Goal: Task Accomplishment & Management: Manage account settings

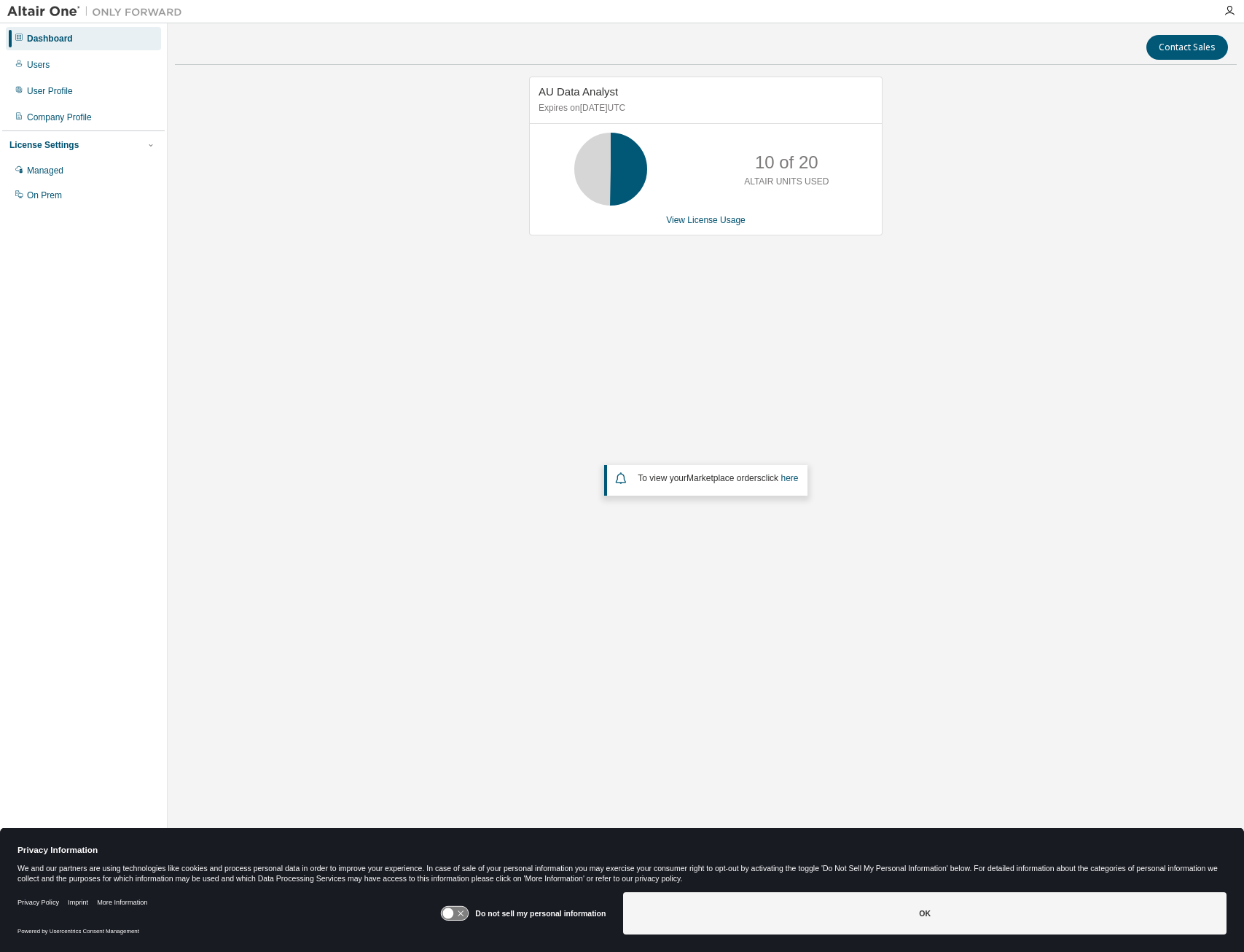
click at [355, 230] on div "AU Data Analyst Expires on [DATE] UTC 10 of 20 ALTAIR UNITS USED View License U…" at bounding box center [706, 386] width 1062 height 619
click at [69, 117] on div "Company Profile" at bounding box center [59, 117] width 65 height 12
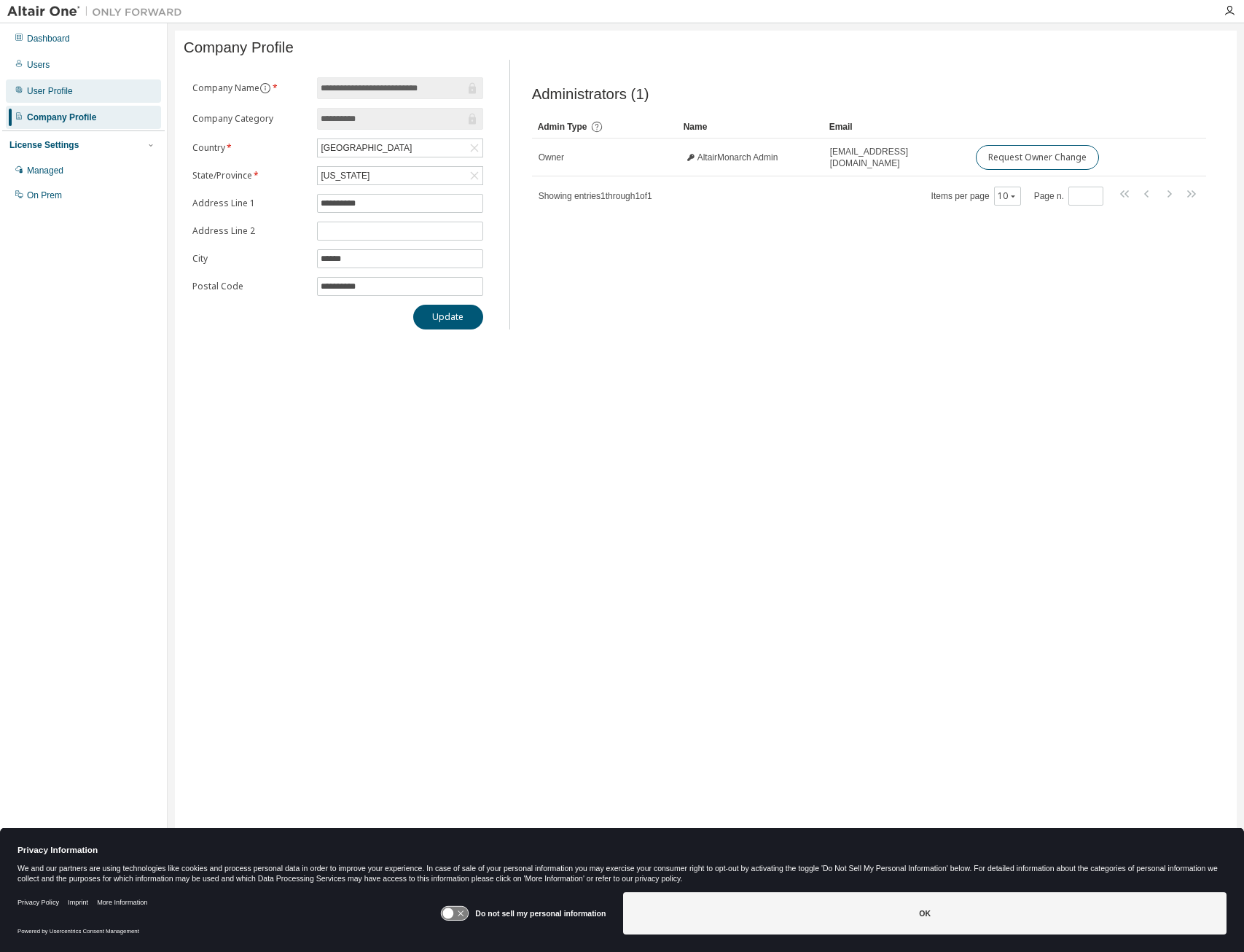
click at [67, 95] on div "User Profile" at bounding box center [50, 91] width 46 height 12
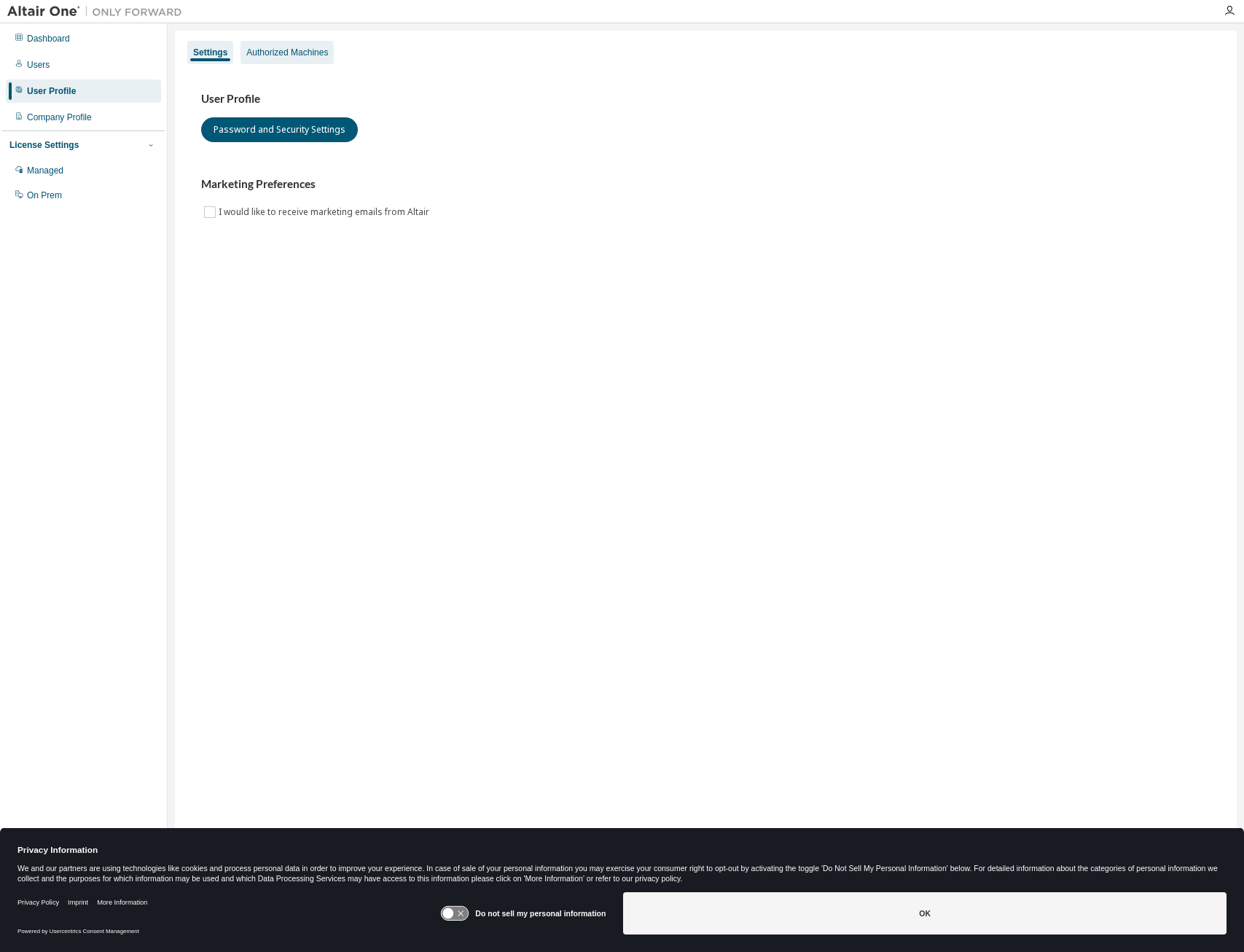
click at [277, 50] on div "Authorized Machines" at bounding box center [287, 52] width 81 height 12
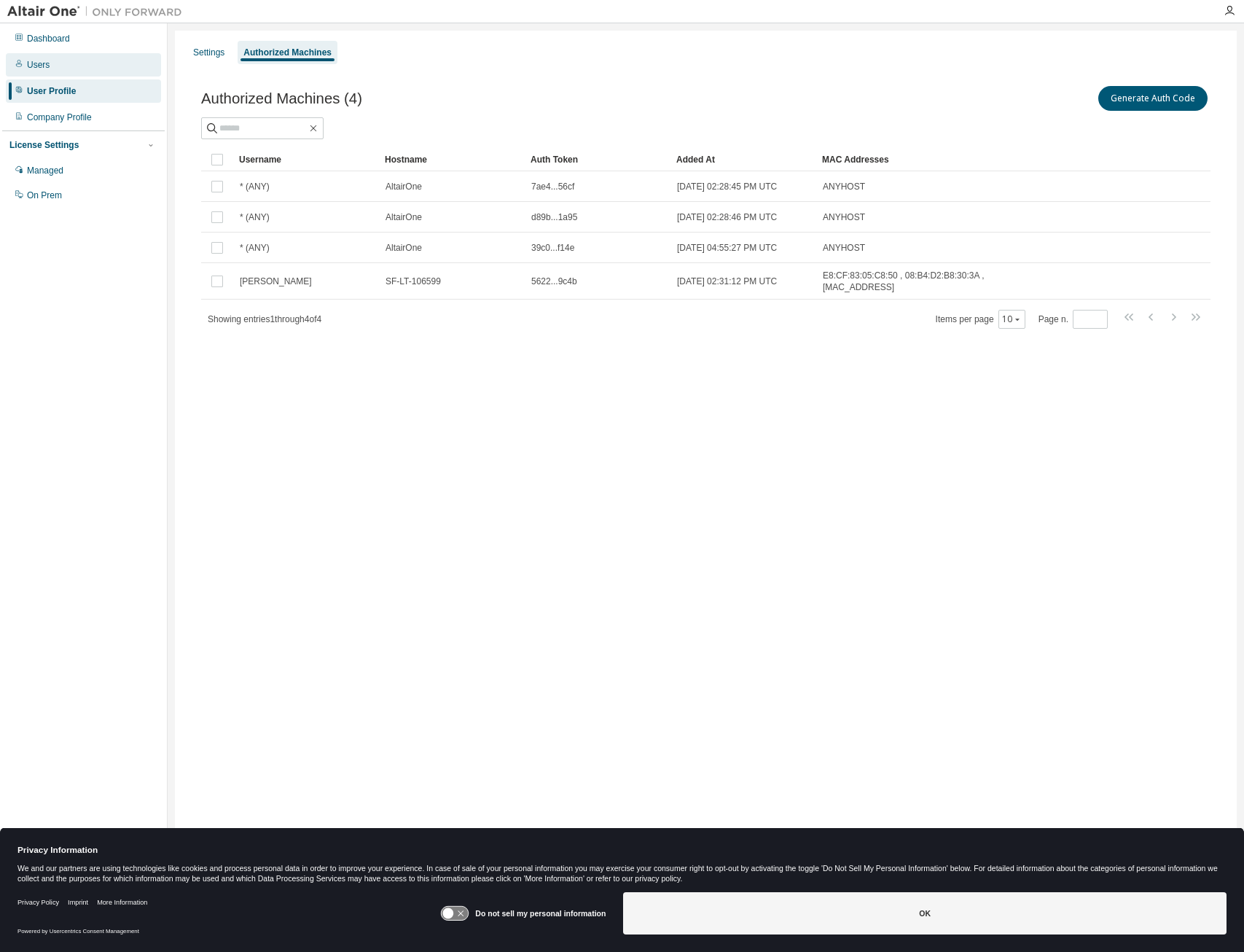
click at [71, 70] on div "Users" at bounding box center [84, 64] width 155 height 23
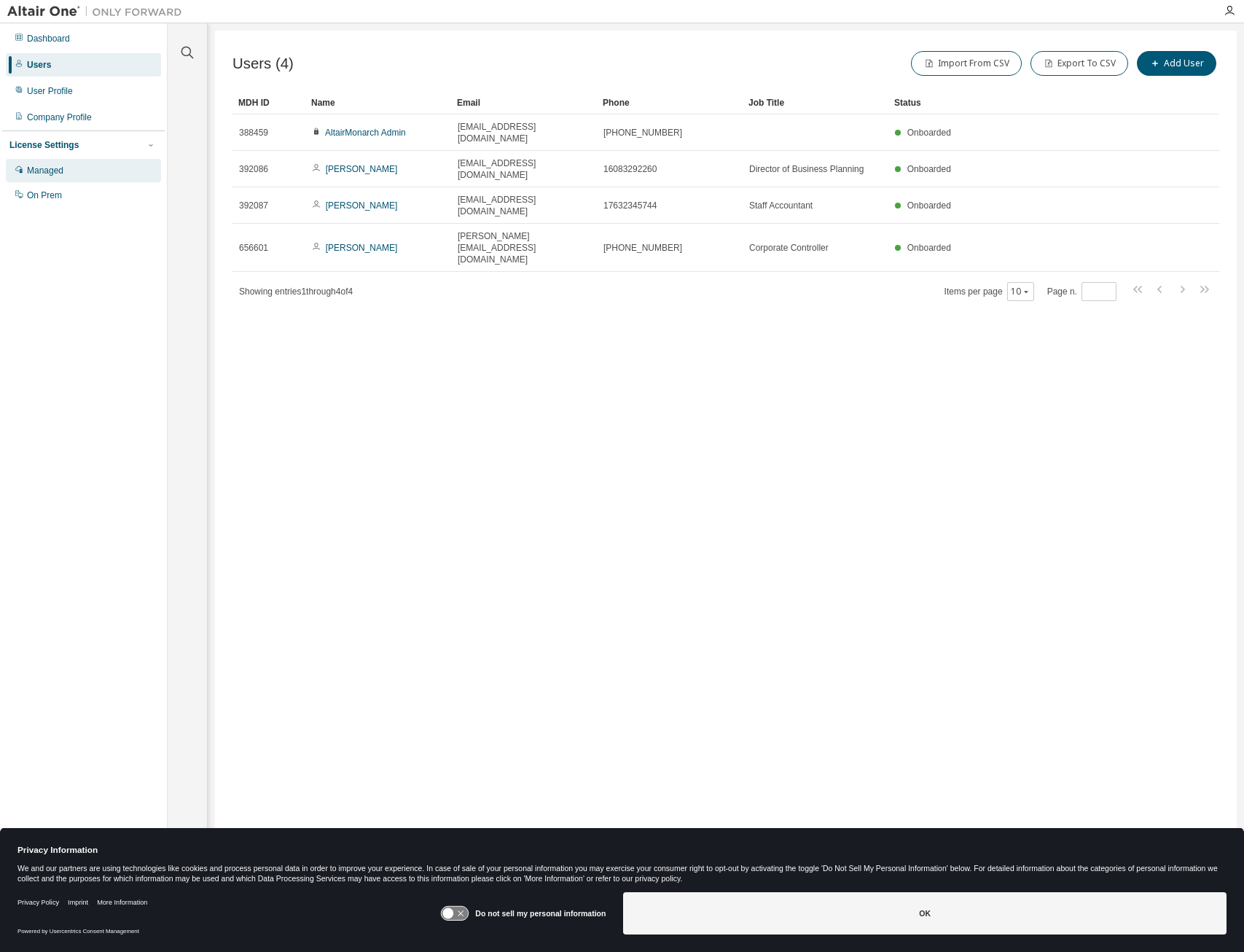
click at [68, 173] on div "Managed" at bounding box center [84, 170] width 155 height 23
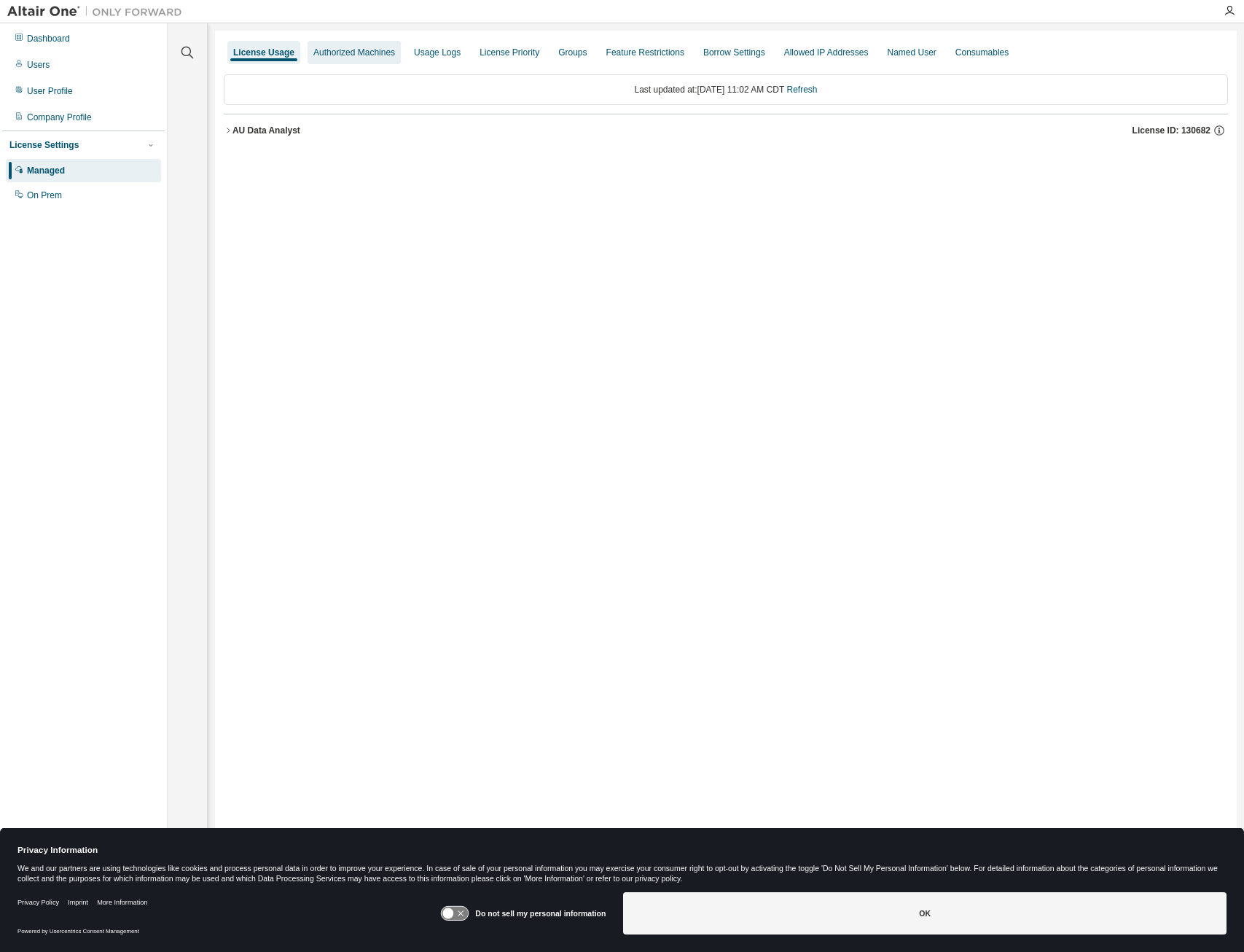
click at [344, 52] on div "Authorized Machines" at bounding box center [354, 52] width 81 height 12
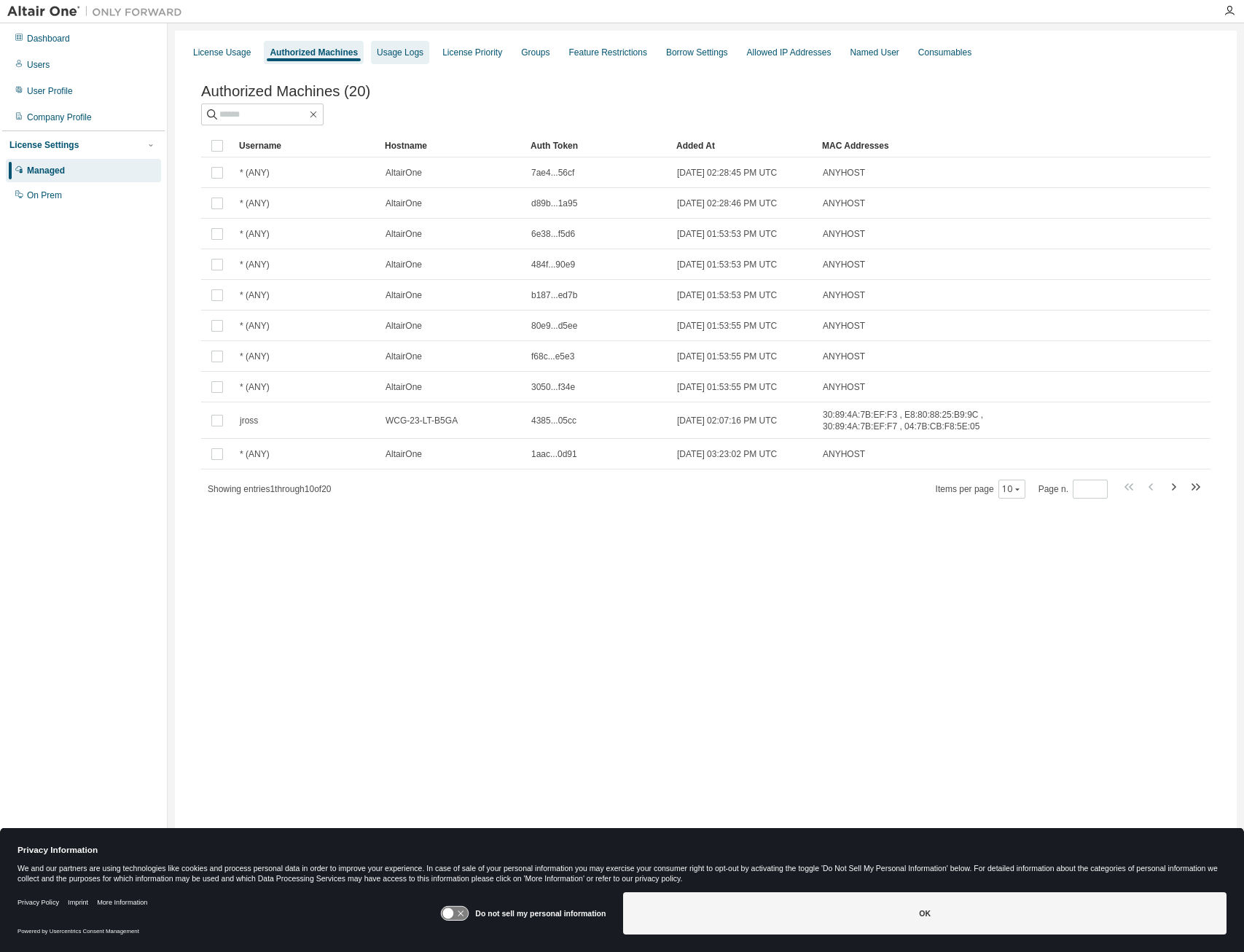
click at [403, 51] on div "Usage Logs" at bounding box center [400, 52] width 47 height 12
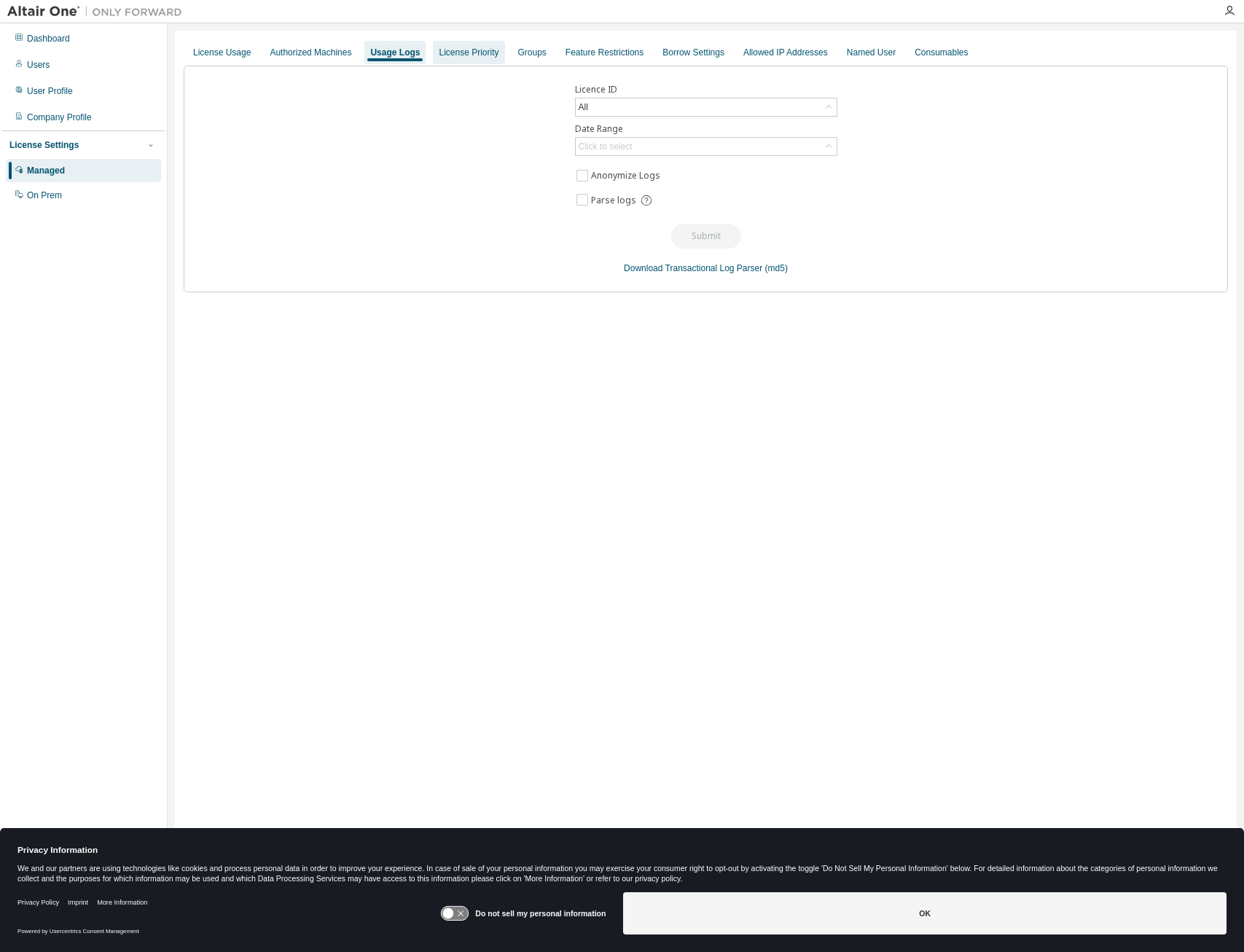
click at [468, 48] on div "License Priority" at bounding box center [469, 52] width 60 height 12
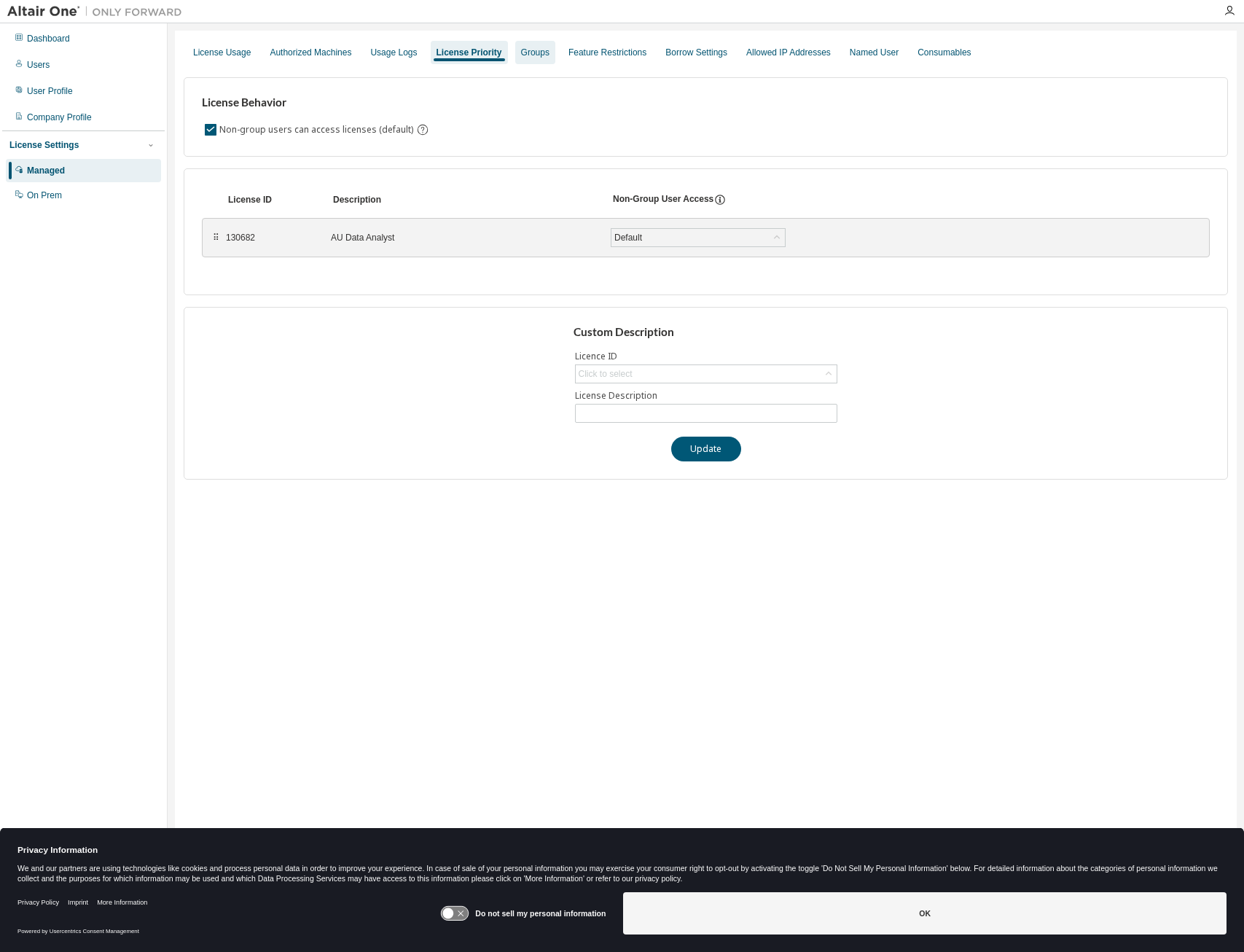
click at [522, 50] on div "Groups" at bounding box center [535, 52] width 28 height 12
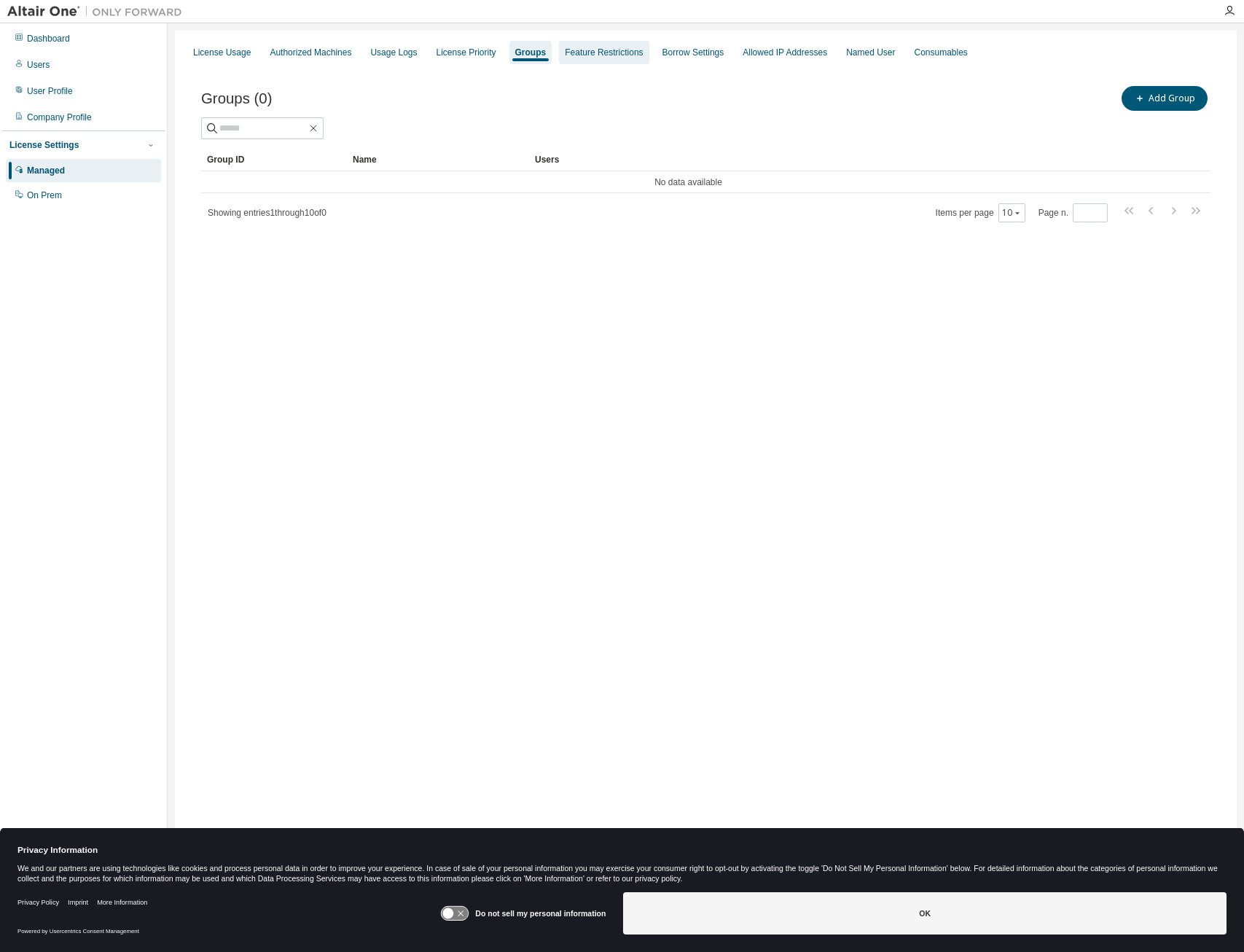
click at [595, 51] on div "Feature Restrictions" at bounding box center [604, 52] width 78 height 12
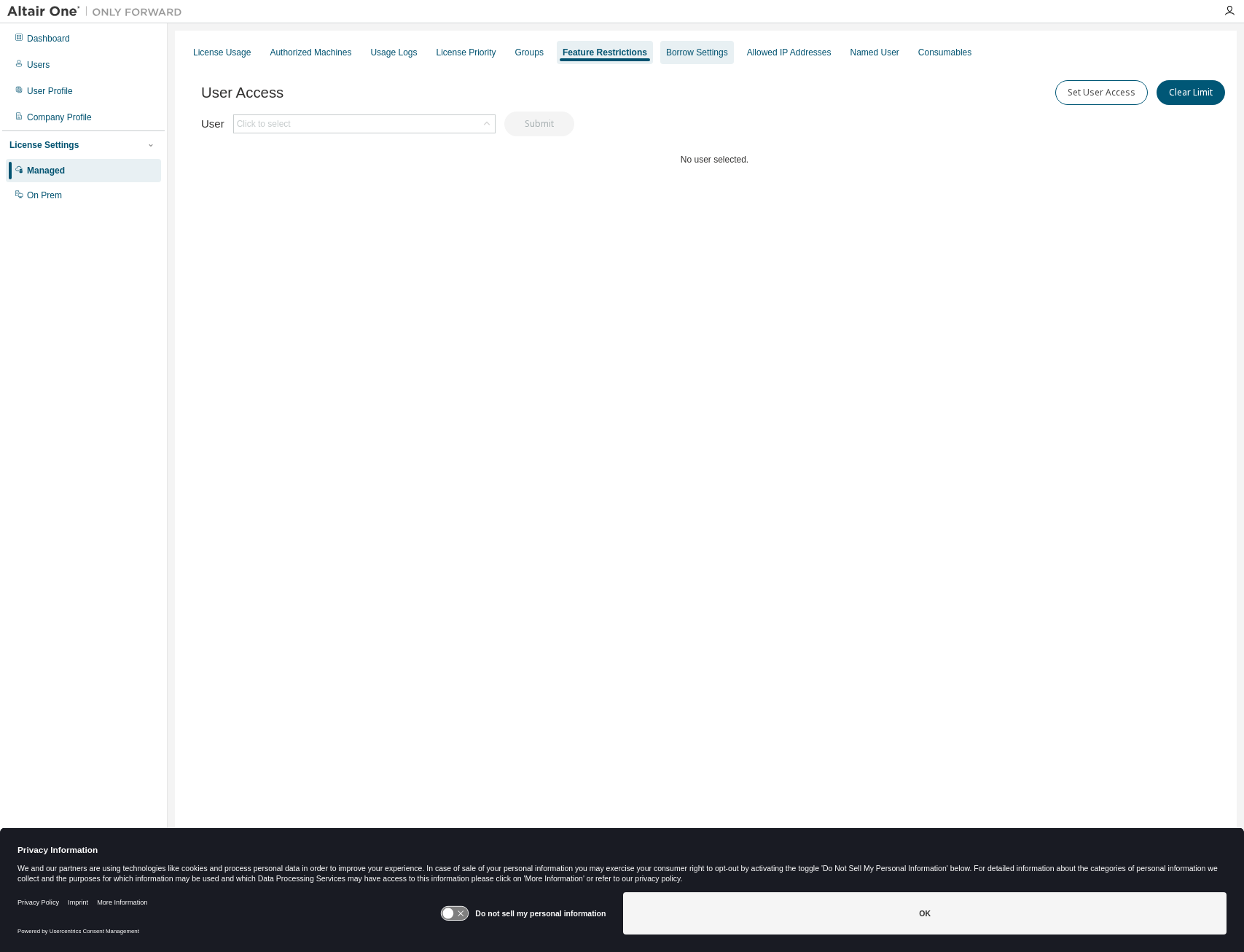
click at [706, 50] on div "Borrow Settings" at bounding box center [697, 52] width 62 height 12
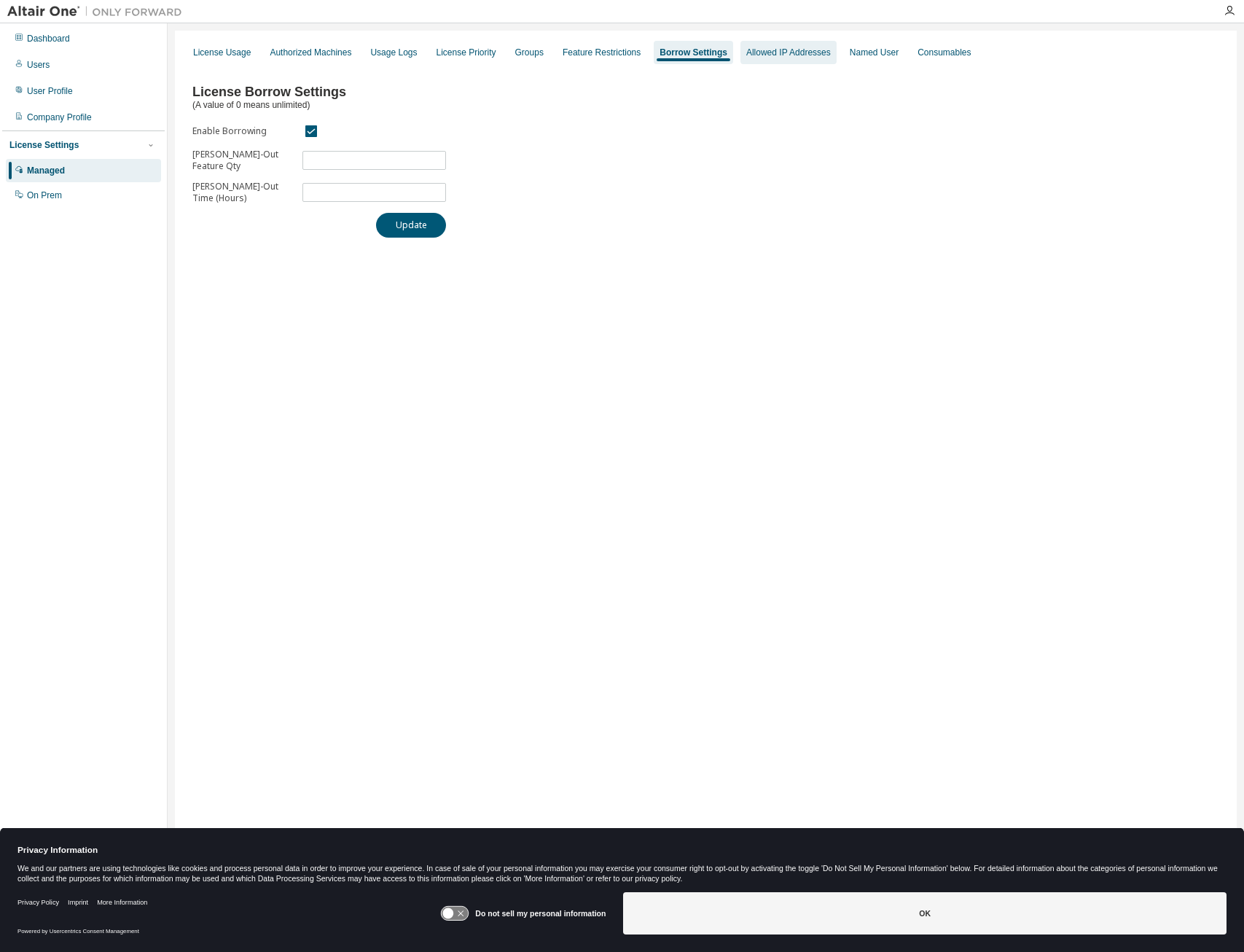
click at [763, 53] on div "Allowed IP Addresses" at bounding box center [788, 52] width 84 height 12
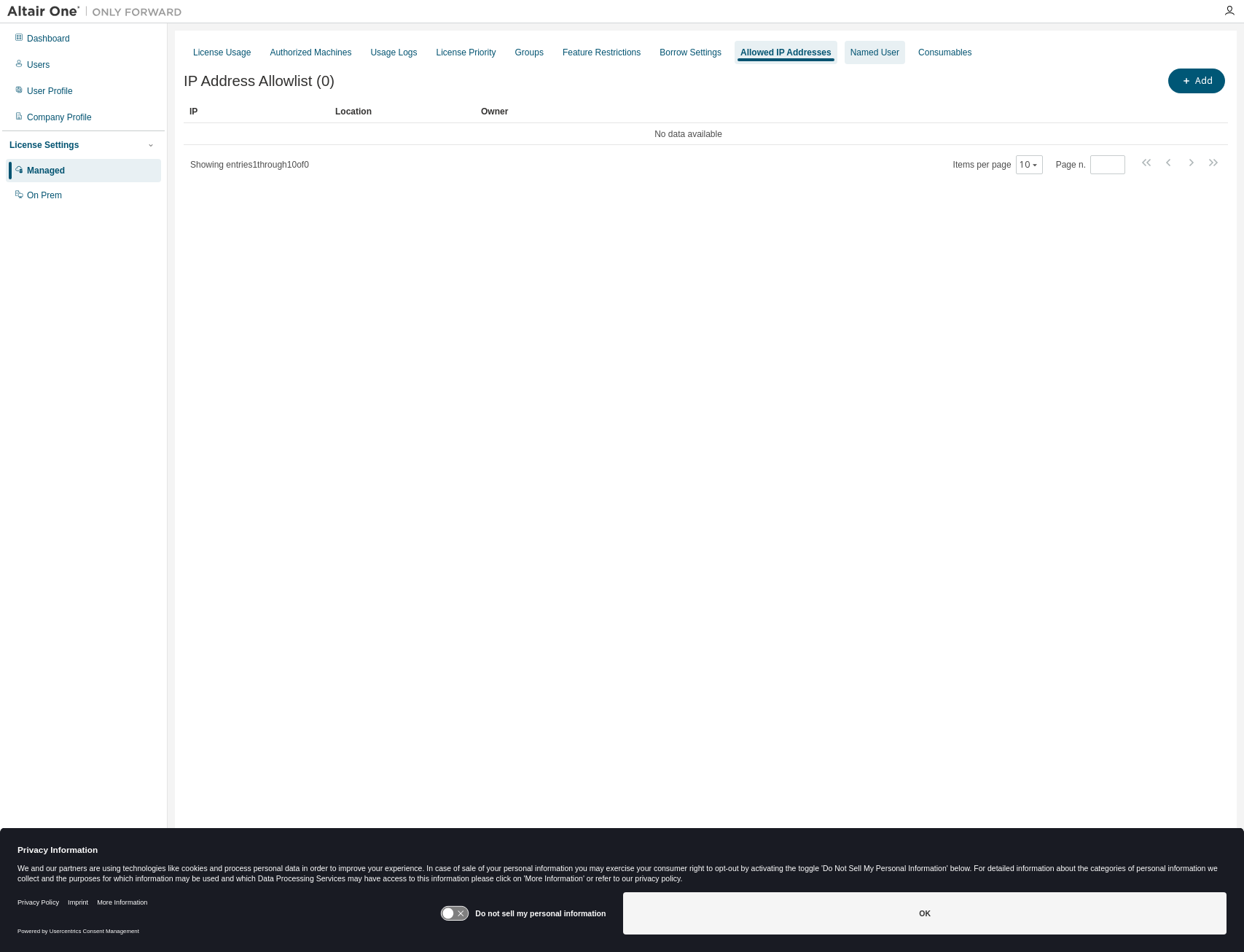
click at [851, 54] on div "Named User" at bounding box center [875, 52] width 49 height 12
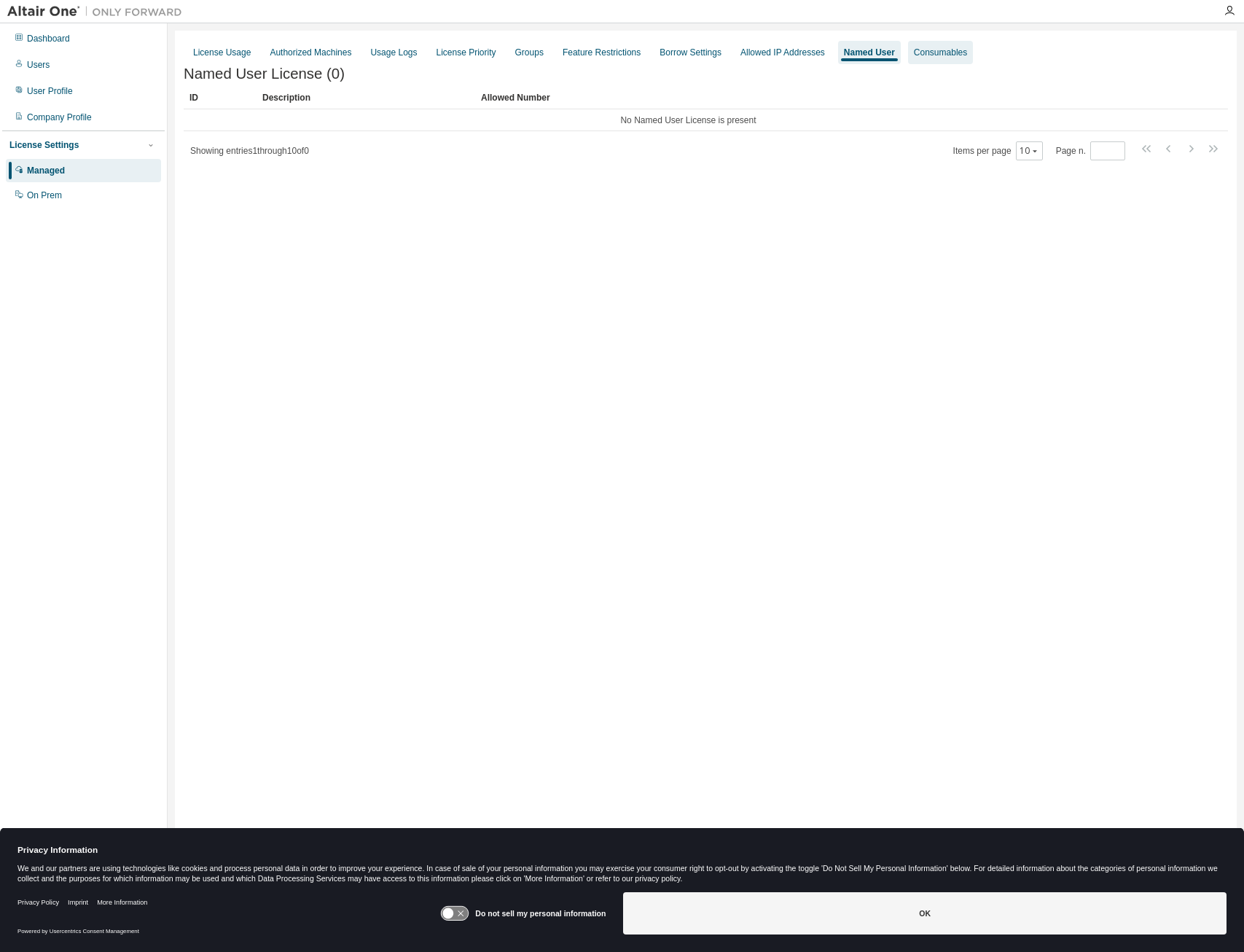
click at [933, 52] on div "Consumables" at bounding box center [940, 52] width 53 height 12
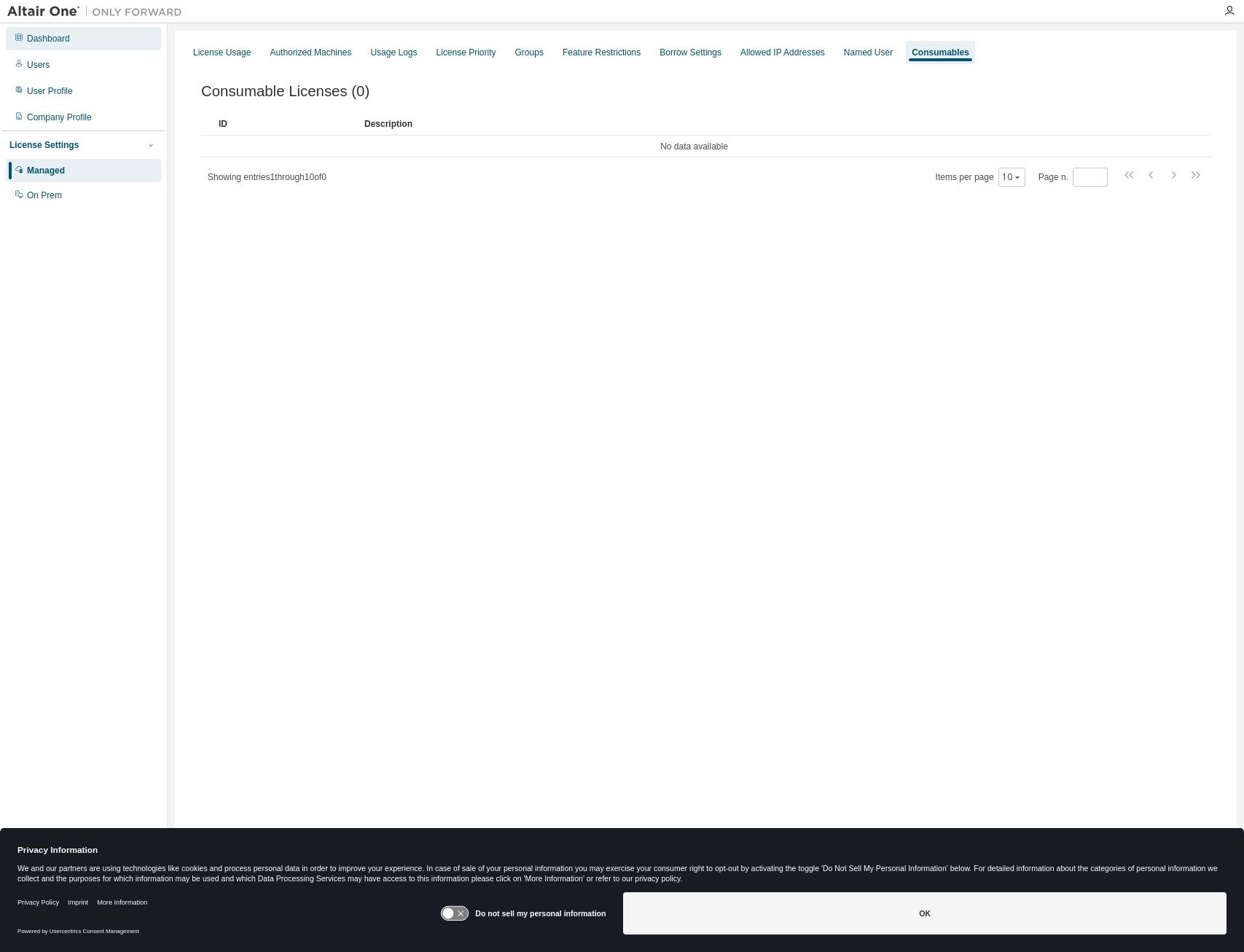
click at [28, 34] on div "Dashboard" at bounding box center [48, 38] width 43 height 12
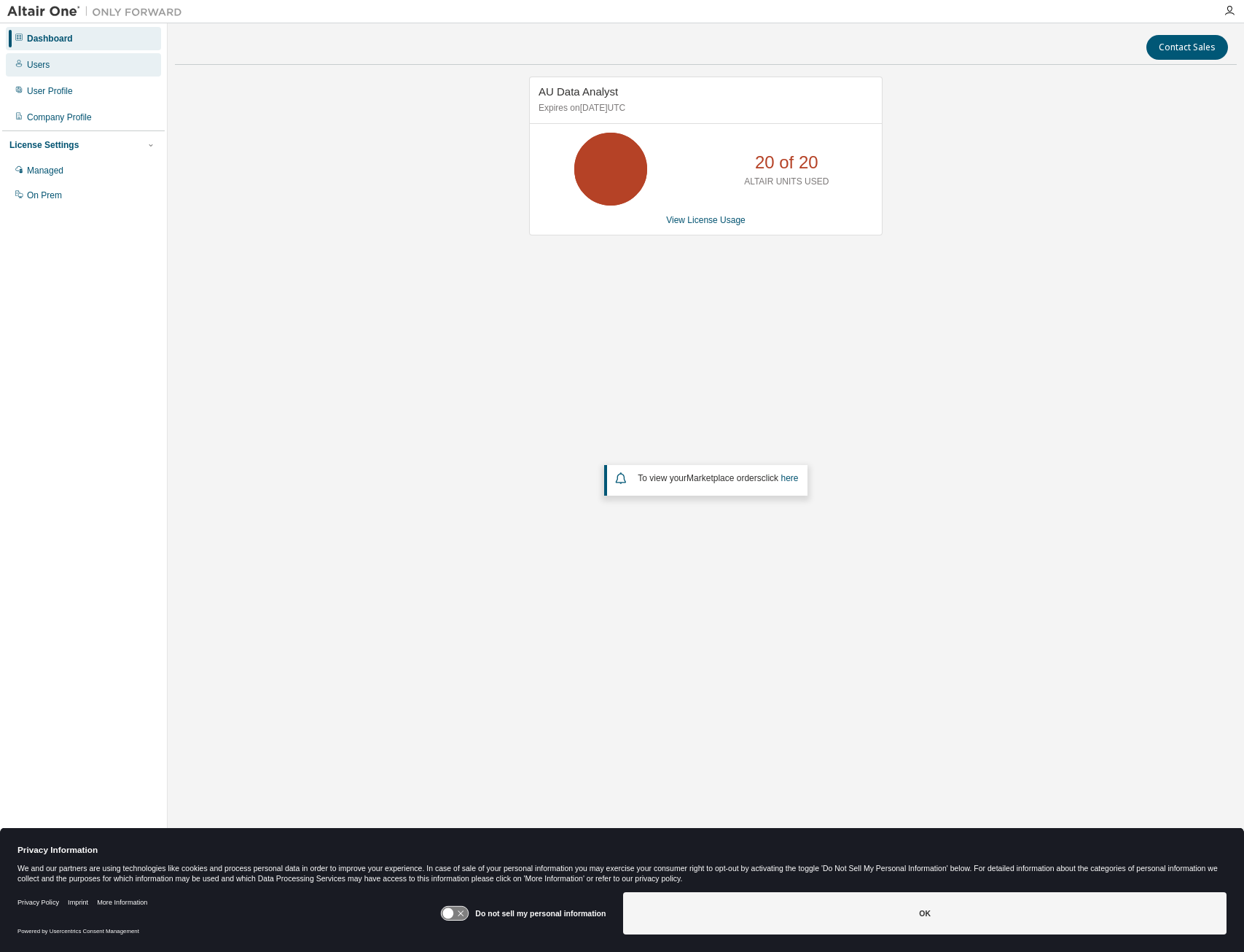
click at [72, 66] on div "Users" at bounding box center [84, 64] width 155 height 23
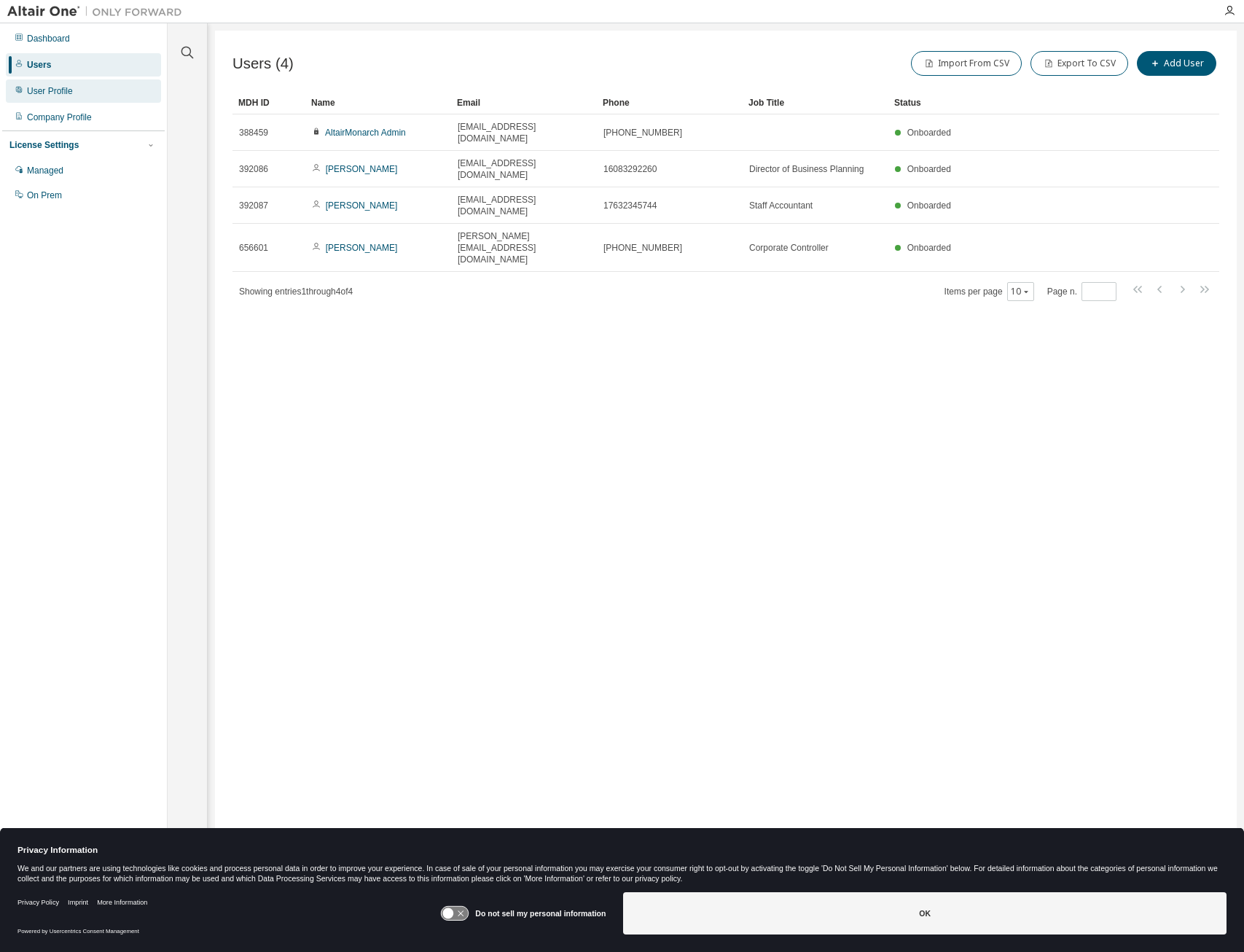
click at [60, 96] on div "User Profile" at bounding box center [50, 91] width 46 height 12
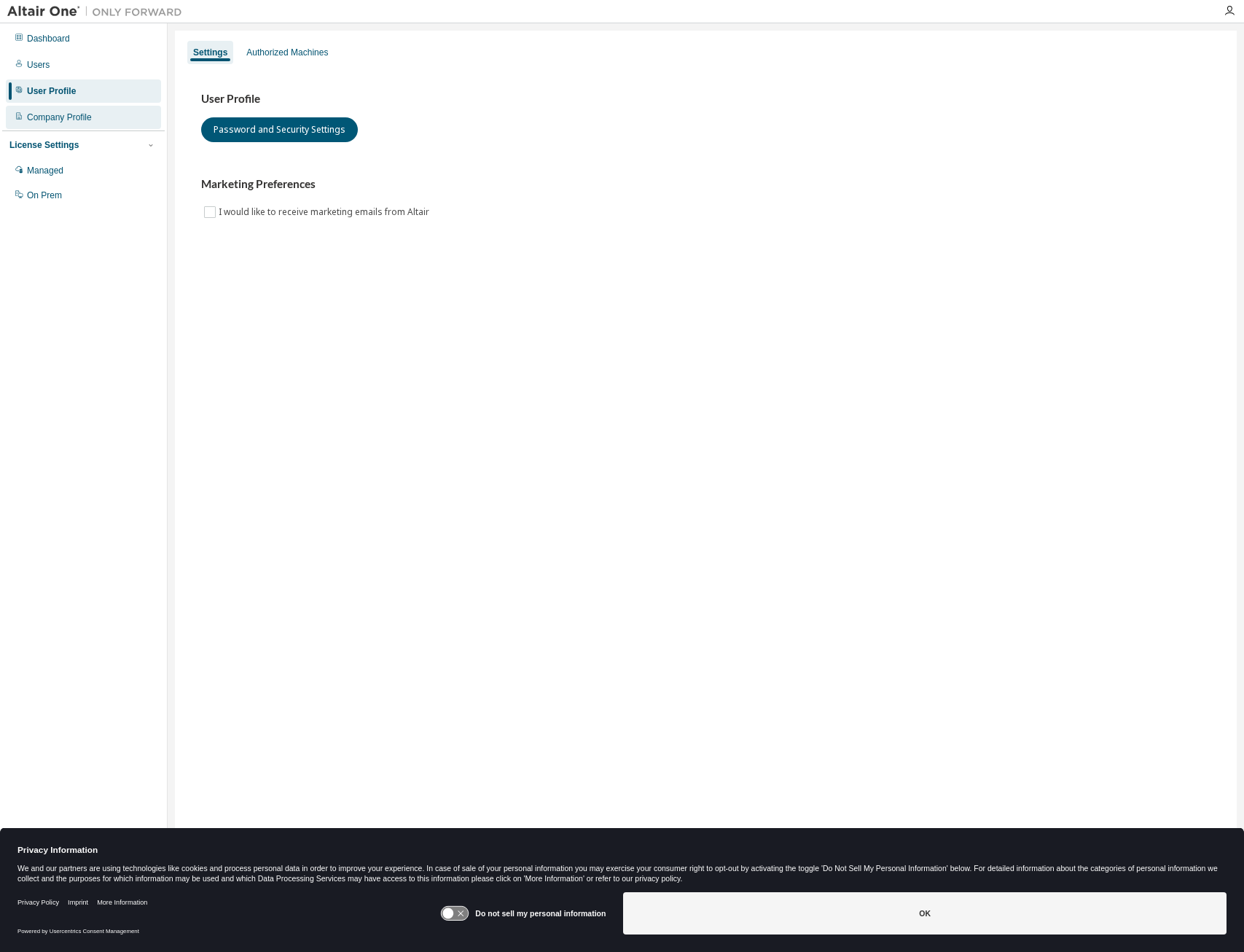
click at [74, 113] on div "Company Profile" at bounding box center [59, 117] width 65 height 12
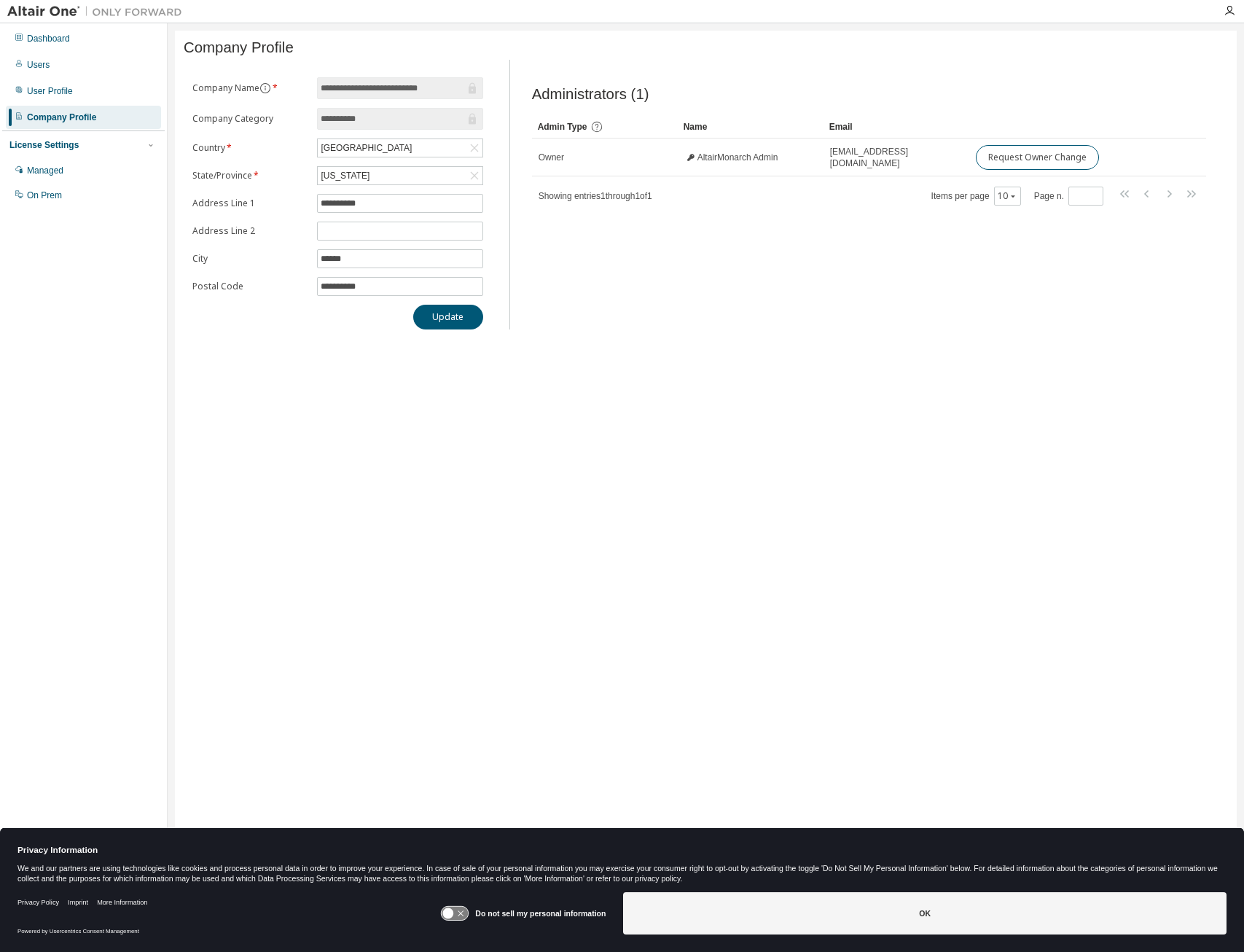
click at [54, 146] on div "License Settings" at bounding box center [44, 145] width 69 height 12
click at [58, 172] on div "Managed" at bounding box center [45, 170] width 37 height 12
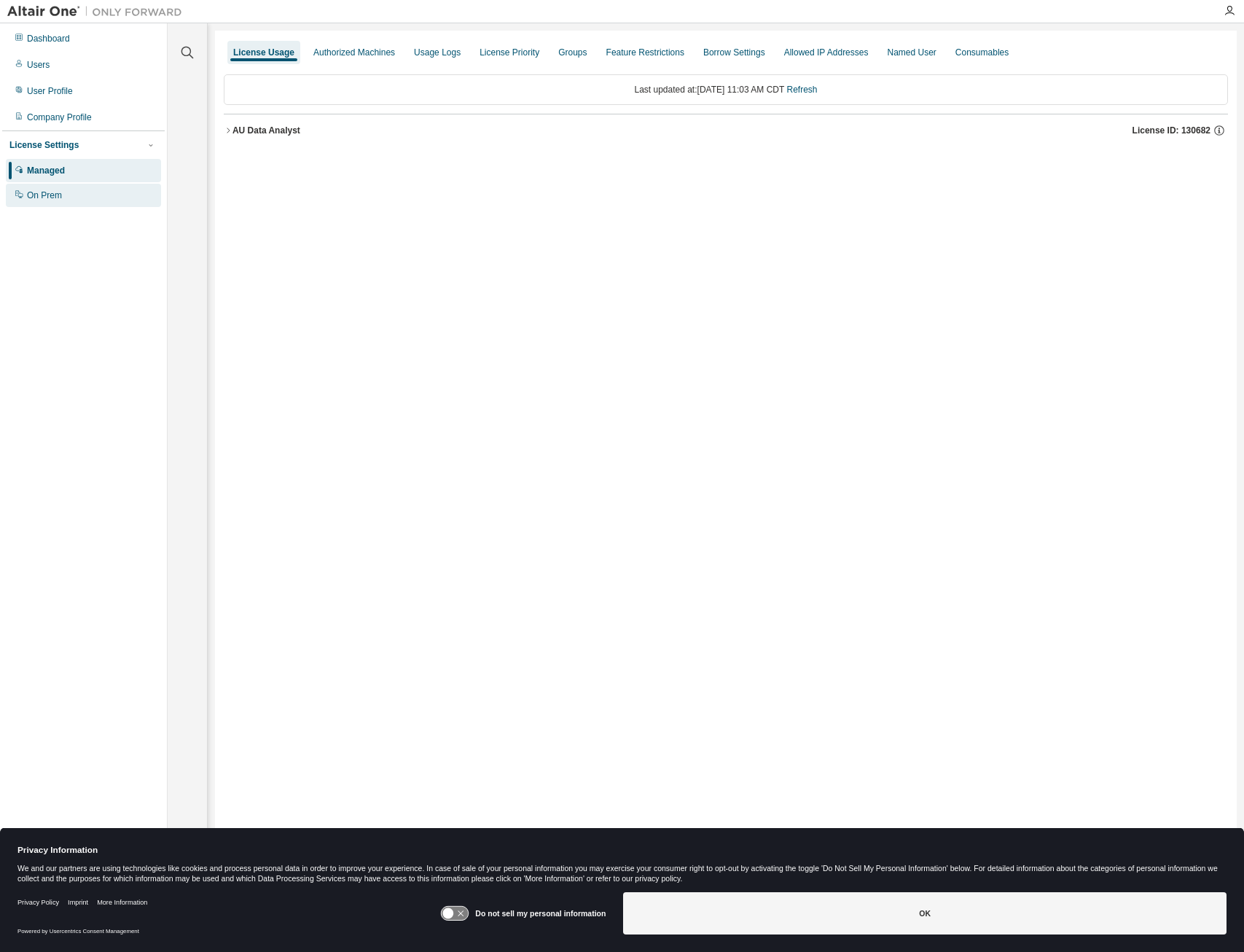
click at [35, 204] on div "On Prem" at bounding box center [84, 196] width 155 height 23
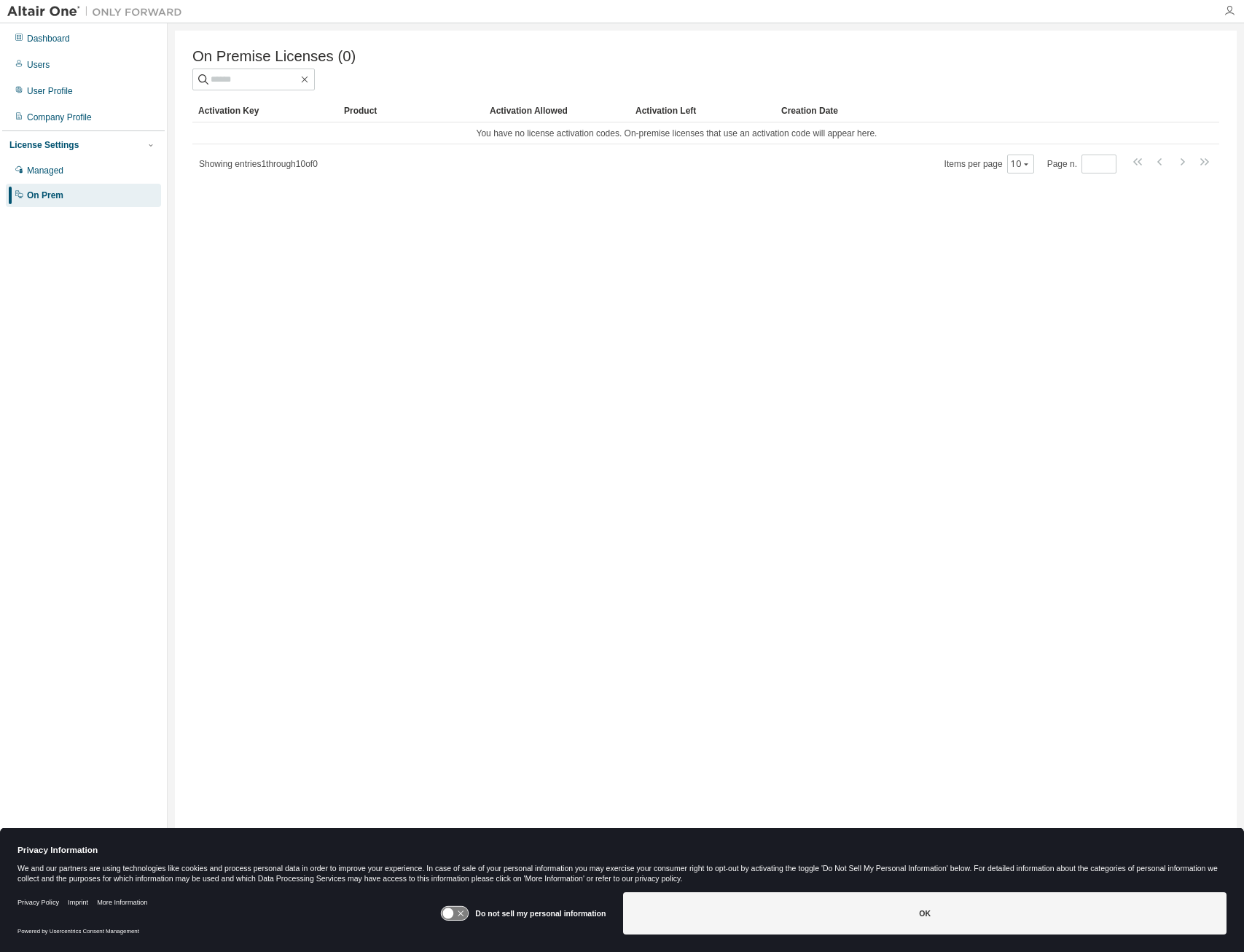
click at [1228, 15] on icon "button" at bounding box center [1229, 11] width 12 height 12
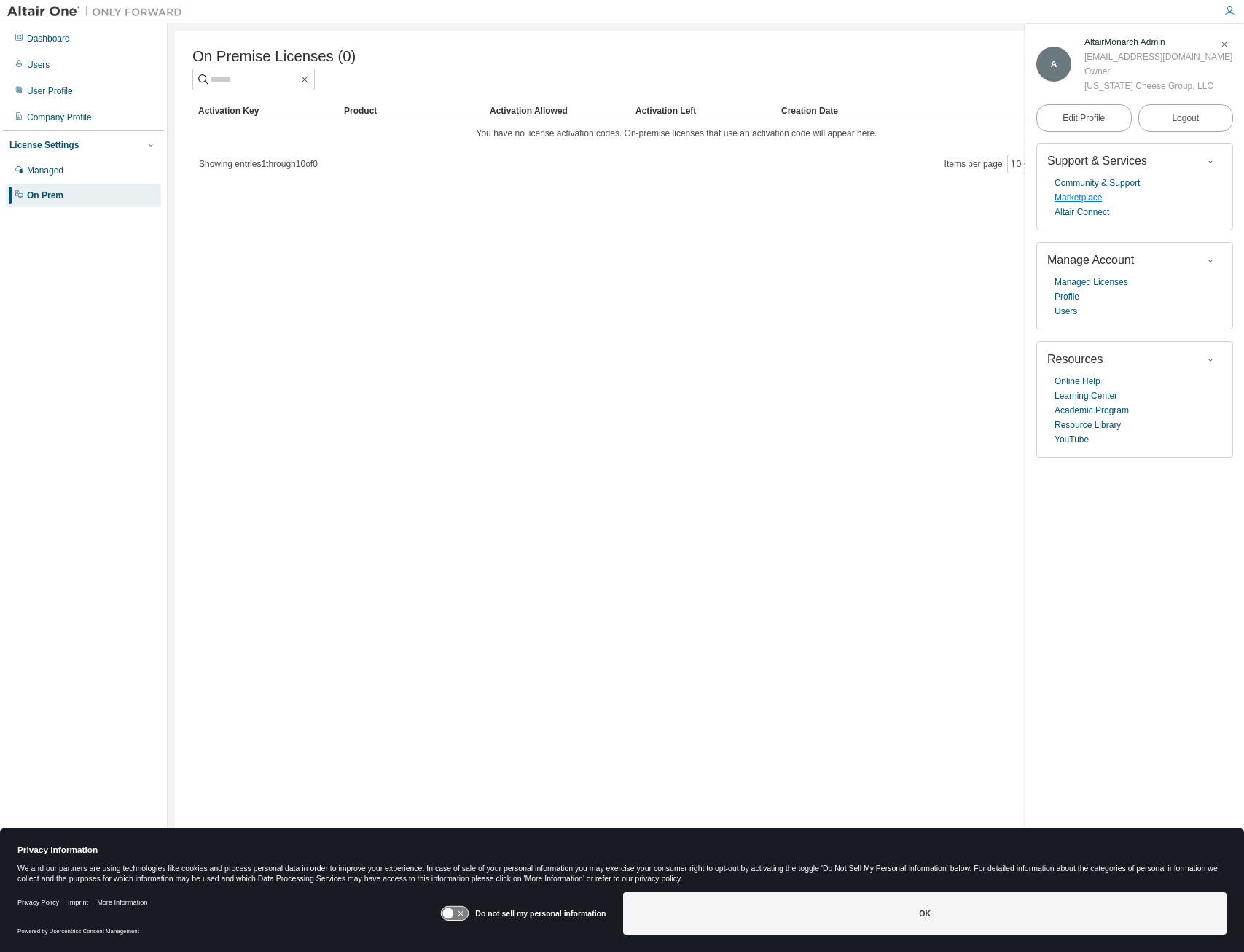
click at [1091, 205] on link "Marketplace" at bounding box center [1078, 197] width 48 height 15
click at [1068, 304] on link "Profile" at bounding box center [1067, 296] width 25 height 15
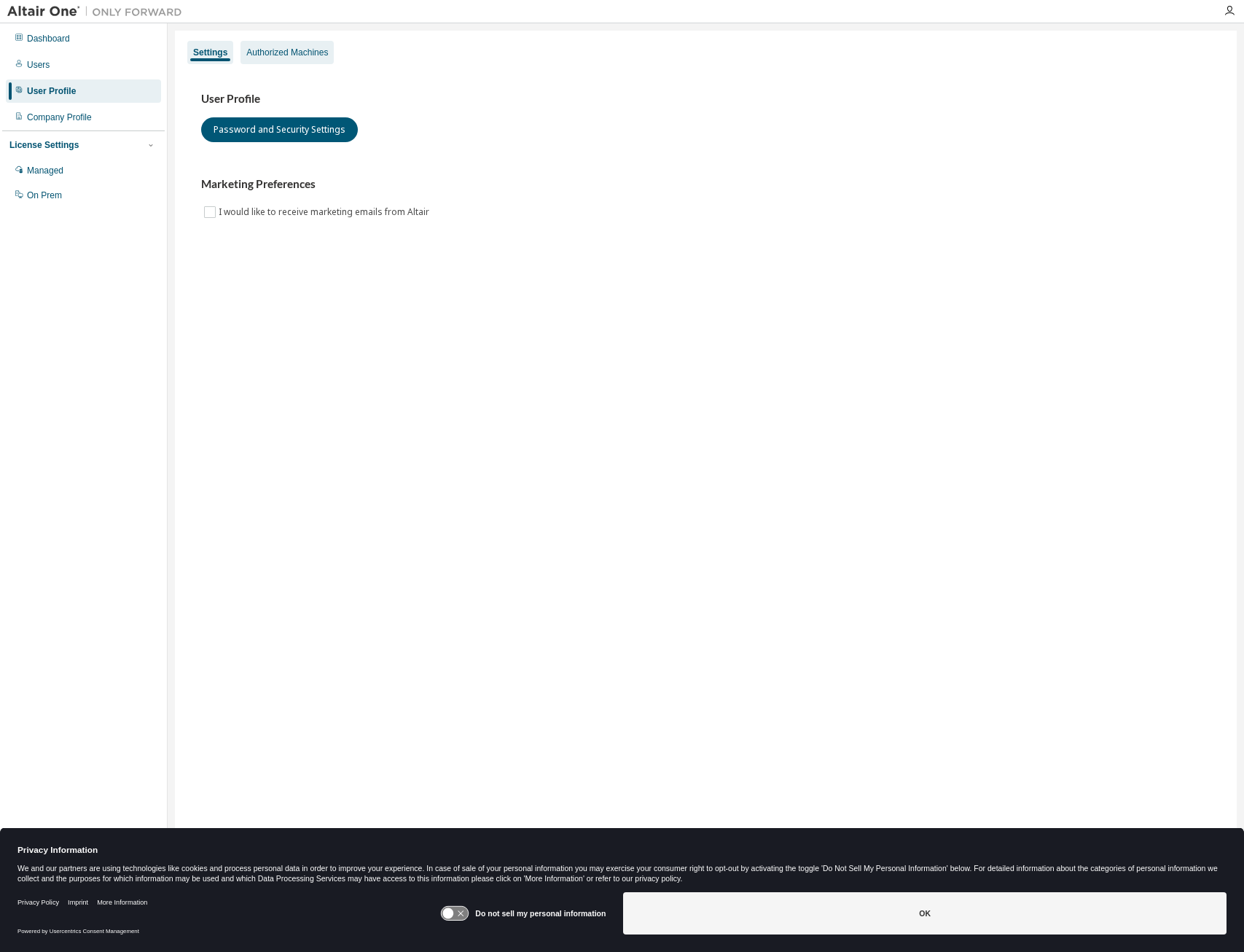
click at [297, 54] on div "Authorized Machines" at bounding box center [287, 52] width 81 height 12
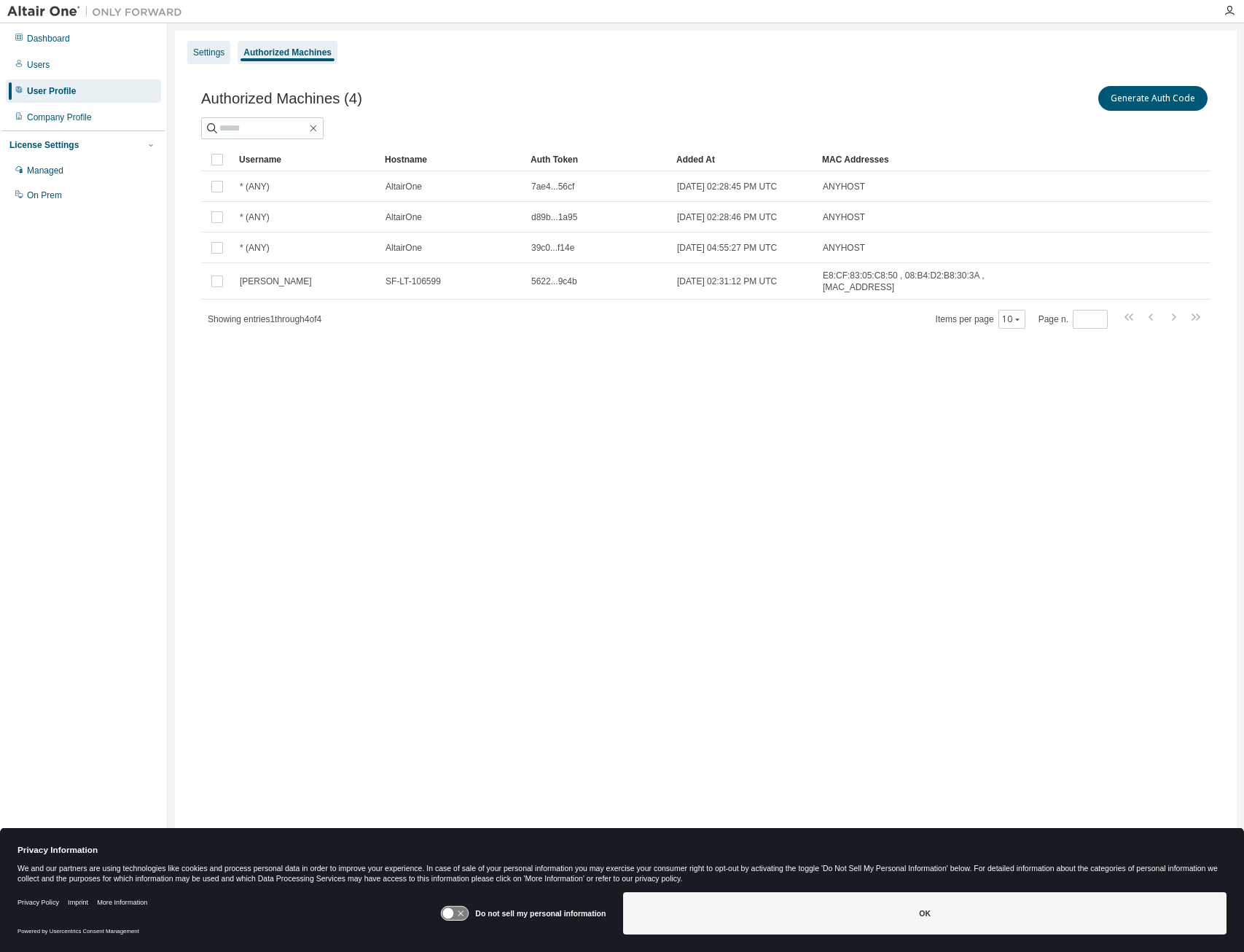
click at [202, 46] on div "Settings" at bounding box center [209, 52] width 43 height 23
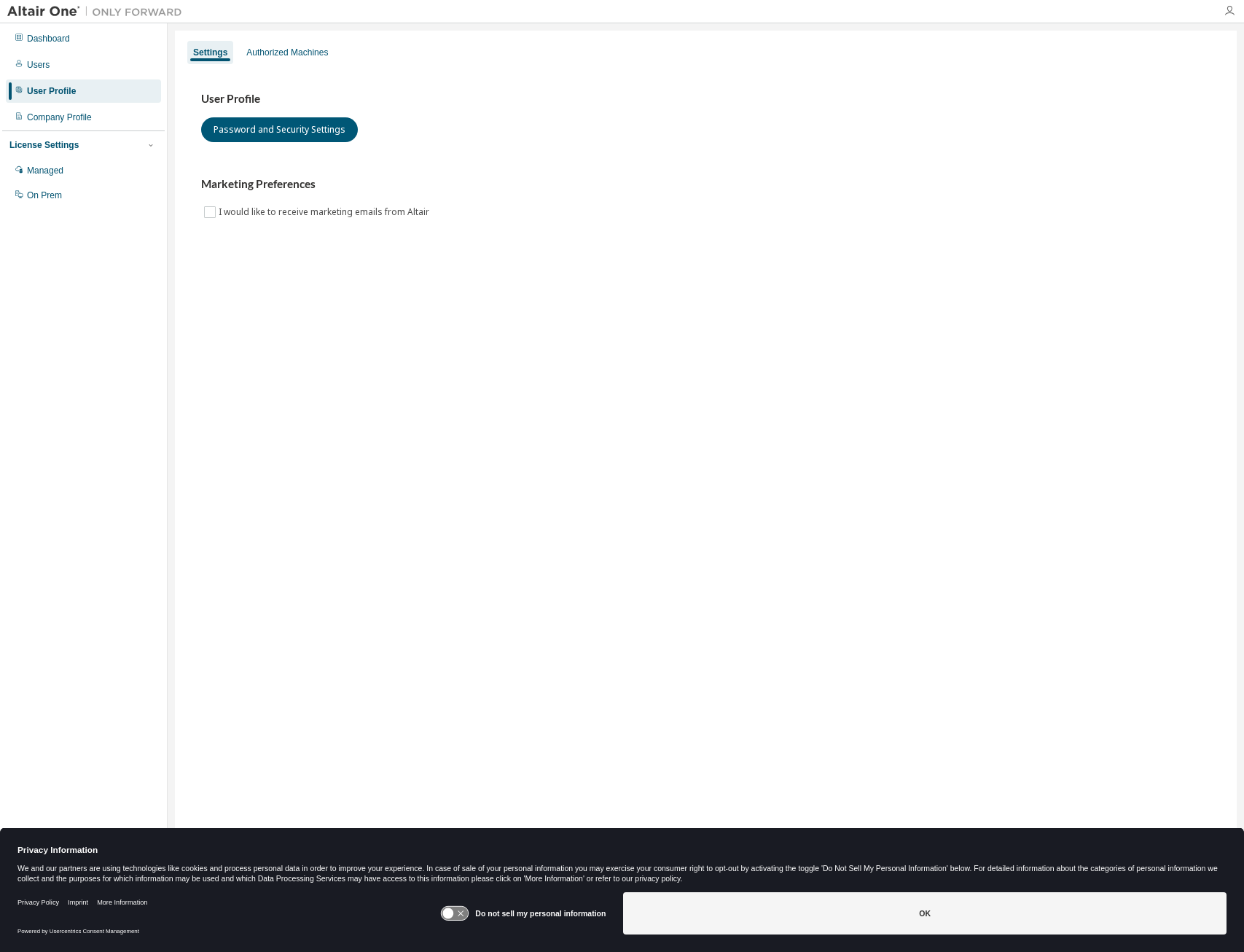
click at [1234, 5] on icon "button" at bounding box center [1229, 11] width 12 height 12
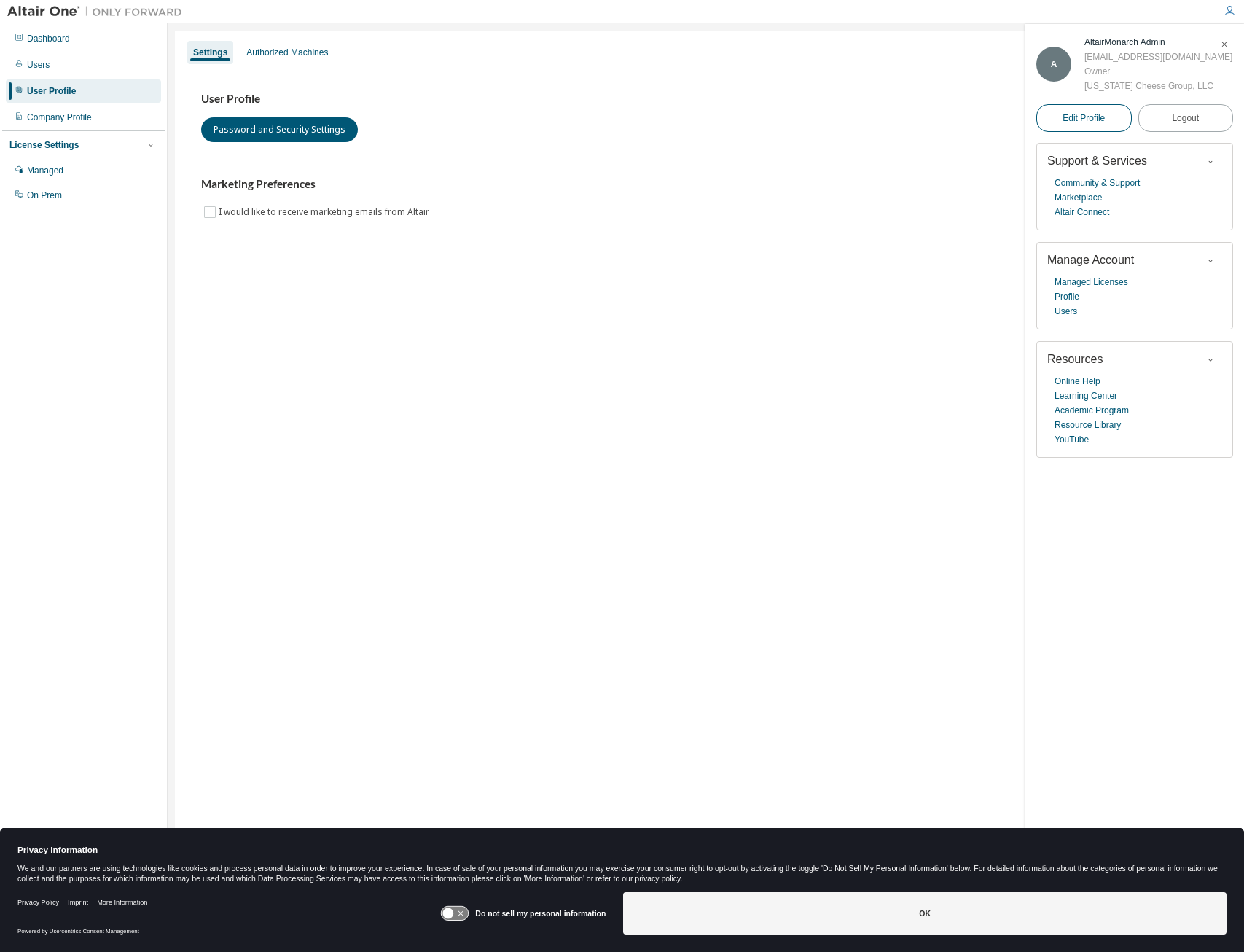
click at [1085, 124] on span "Edit Profile" at bounding box center [1084, 117] width 42 height 12
